Goal: Information Seeking & Learning: Understand process/instructions

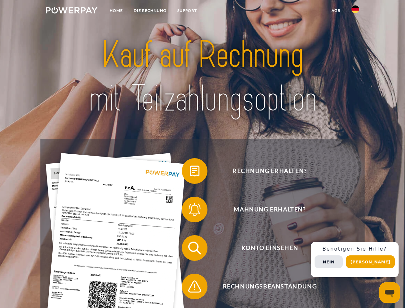
click at [72, 11] on img at bounding box center [72, 10] width 52 height 6
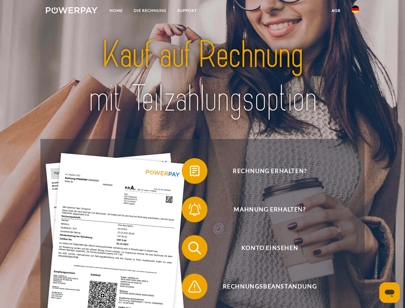
click at [355, 11] on img at bounding box center [355, 9] width 8 height 8
click at [336, 11] on link "agb" at bounding box center [336, 11] width 20 height 12
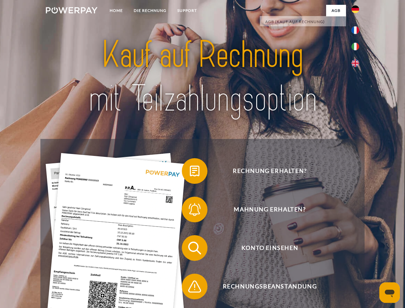
click at [190, 172] on span at bounding box center [185, 171] width 32 height 32
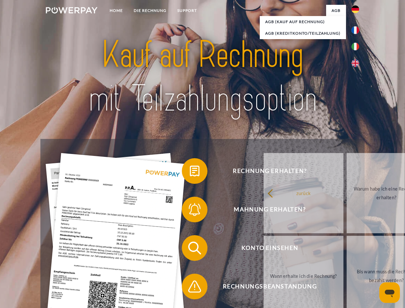
click at [190, 211] on span at bounding box center [185, 209] width 32 height 32
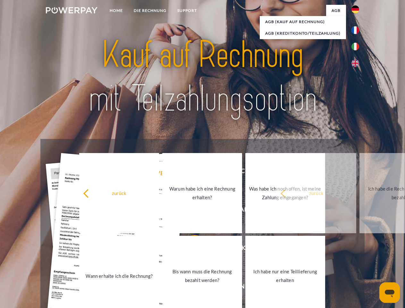
click at [190, 249] on link "Bis wann muss die Rechnung bezahlt werden?" at bounding box center [202, 276] width 80 height 80
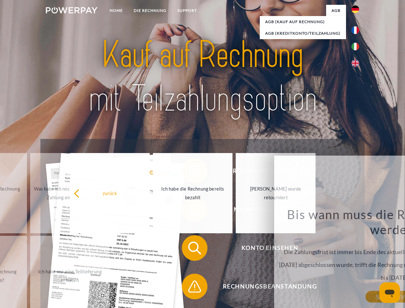
click at [190, 288] on div "Rechnung erhalten? Mahnung erhalten? Konto einsehen" at bounding box center [202, 267] width 324 height 257
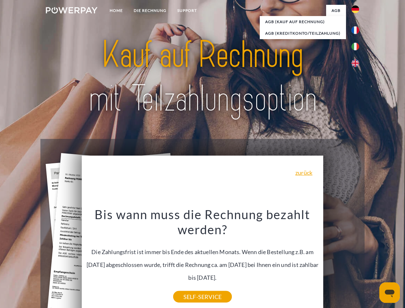
click at [357, 259] on div "Rechnung erhalten? Mahnung erhalten? Konto einsehen" at bounding box center [202, 267] width 324 height 257
click at [341, 261] on span "Konto einsehen" at bounding box center [269, 248] width 157 height 26
click at [373, 262] on header "Home DIE RECHNUNG SUPPORT" at bounding box center [202, 221] width 405 height 443
